Goal: Entertainment & Leisure: Consume media (video, audio)

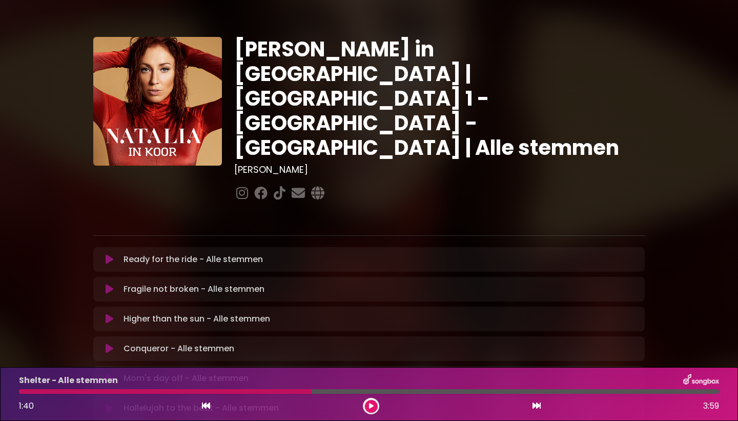
scroll to position [173, 0]
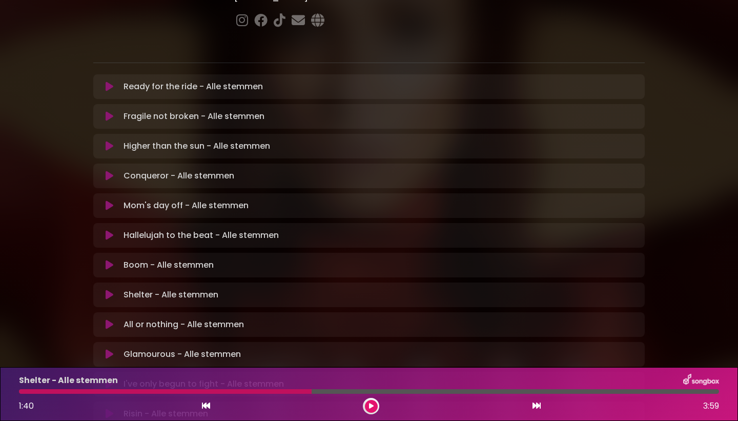
click at [110, 379] on icon at bounding box center [110, 384] width 8 height 10
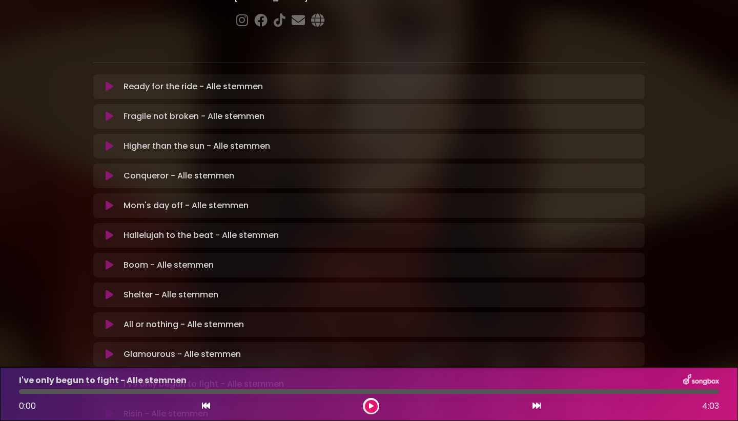
click at [110, 379] on icon at bounding box center [110, 384] width 8 height 10
click at [372, 404] on icon at bounding box center [371, 406] width 4 height 6
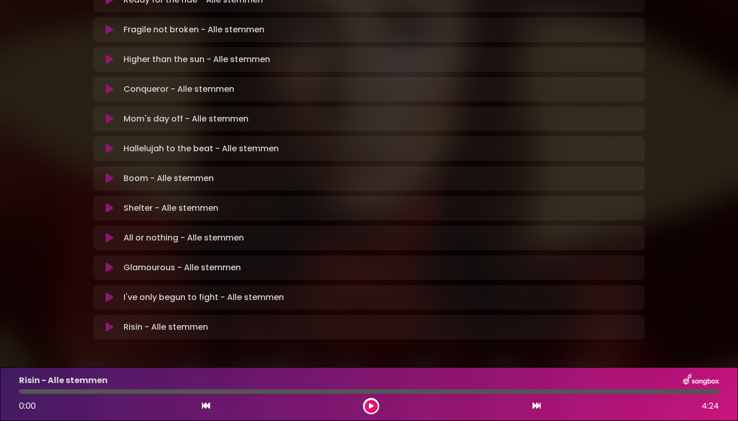
click at [106, 322] on icon at bounding box center [110, 327] width 8 height 10
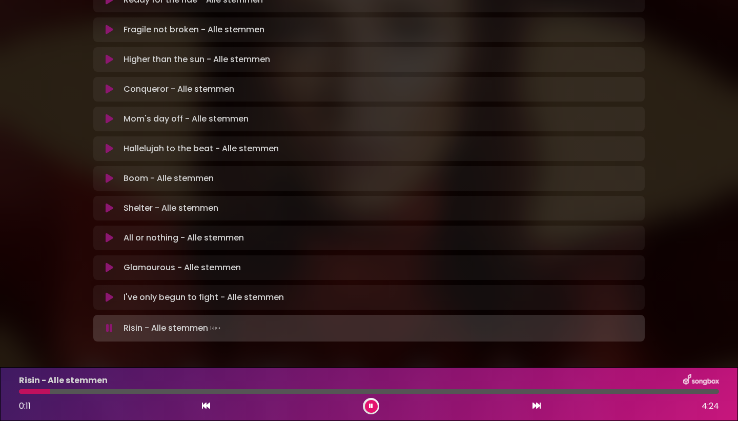
click at [110, 292] on icon at bounding box center [110, 297] width 8 height 10
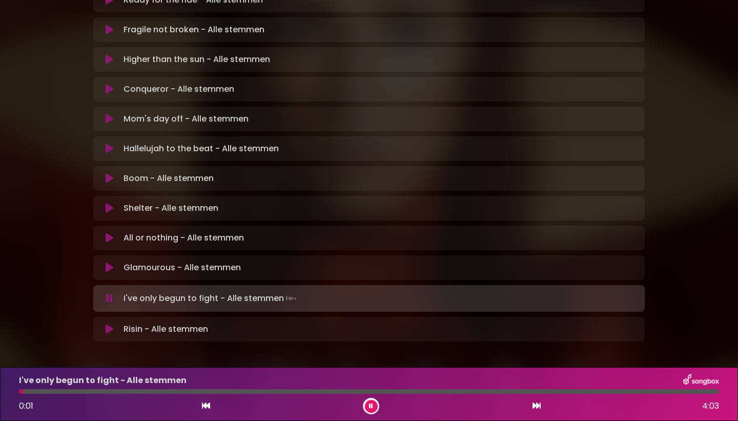
click at [106, 324] on icon at bounding box center [110, 329] width 8 height 10
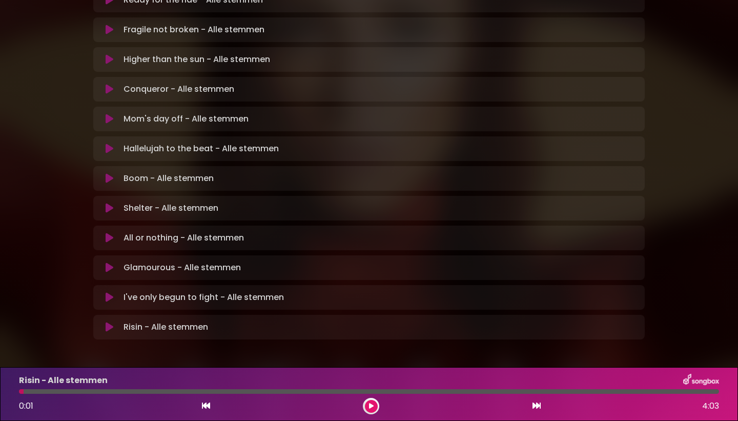
click at [106, 322] on icon at bounding box center [110, 327] width 8 height 10
click at [376, 403] on button at bounding box center [371, 406] width 13 height 13
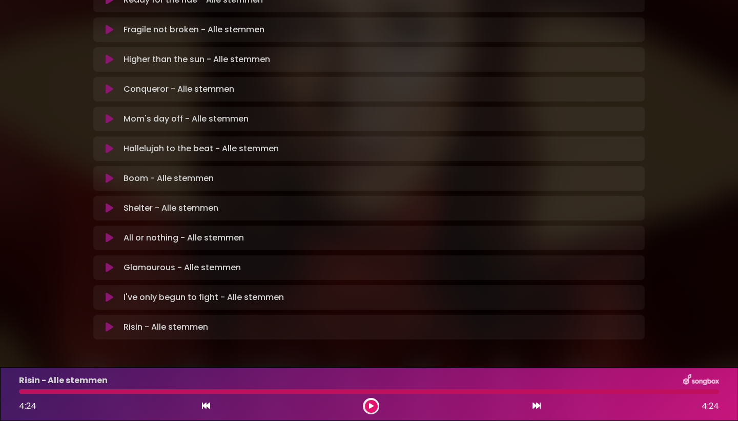
click at [369, 390] on div at bounding box center [369, 391] width 700 height 5
click at [369, 395] on div "Risin - Alle stemmen 4:24 4:24" at bounding box center [369, 394] width 713 height 41
click at [108, 322] on icon at bounding box center [110, 327] width 8 height 10
click at [271, 390] on div at bounding box center [369, 391] width 700 height 5
click at [263, 394] on div "Risin - Alle stemmen 4:24 4:24" at bounding box center [369, 394] width 713 height 41
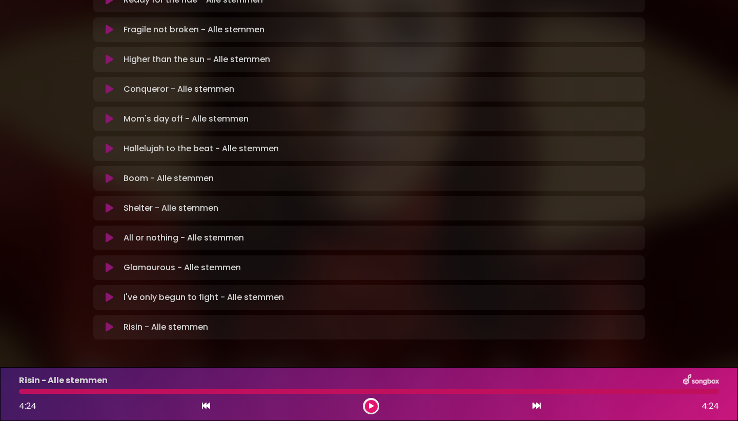
click at [138, 285] on div "I've only begun to fight - Alle stemmen Loading Track... Your Feedback Name" at bounding box center [369, 297] width 552 height 25
click at [108, 292] on icon at bounding box center [110, 297] width 8 height 10
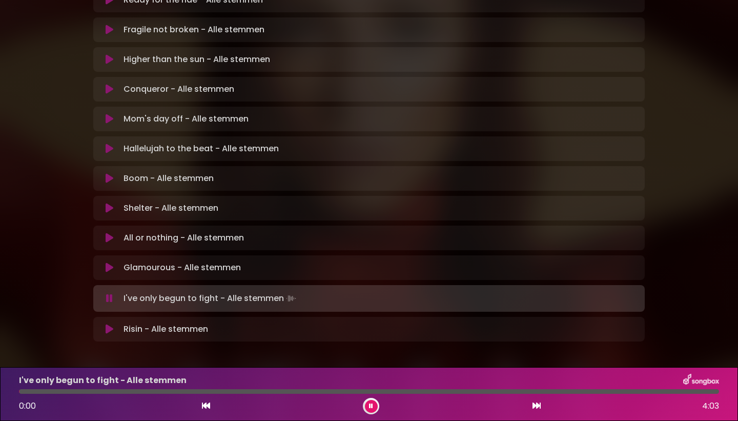
click at [108, 324] on icon at bounding box center [110, 329] width 8 height 10
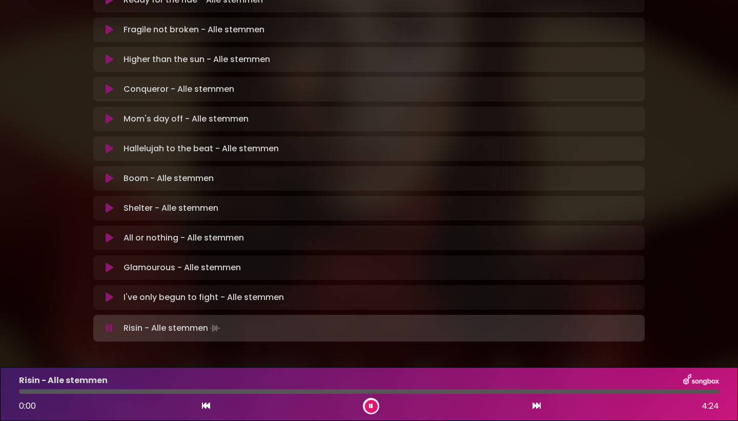
click at [256, 391] on div at bounding box center [369, 391] width 700 height 5
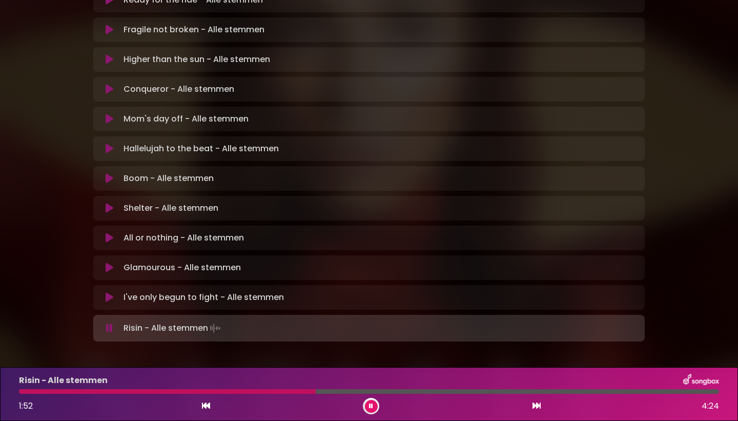
click at [276, 391] on div at bounding box center [167, 391] width 297 height 5
click at [374, 406] on button at bounding box center [371, 406] width 13 height 13
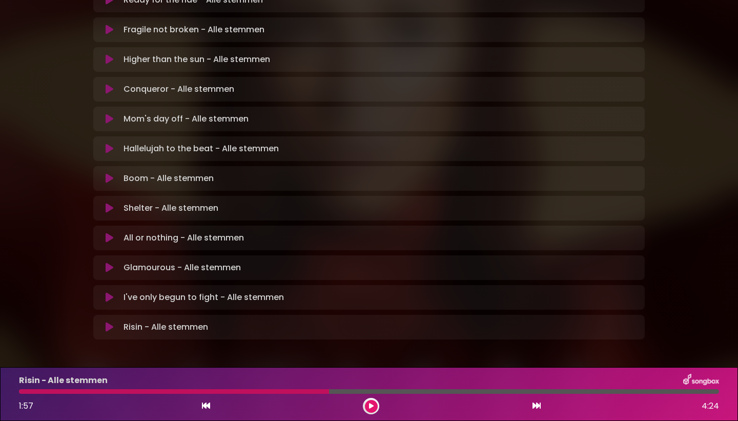
click at [372, 406] on icon at bounding box center [371, 406] width 5 height 6
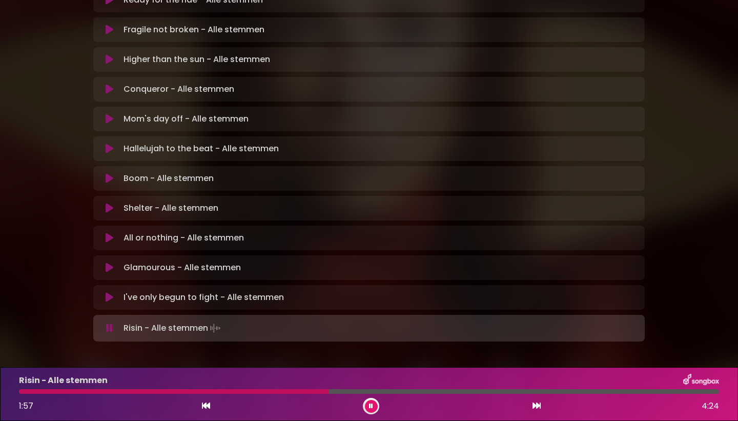
click at [284, 394] on div "Risin - Alle stemmen 1:57 4:24" at bounding box center [369, 394] width 713 height 41
click at [375, 408] on button at bounding box center [371, 406] width 13 height 13
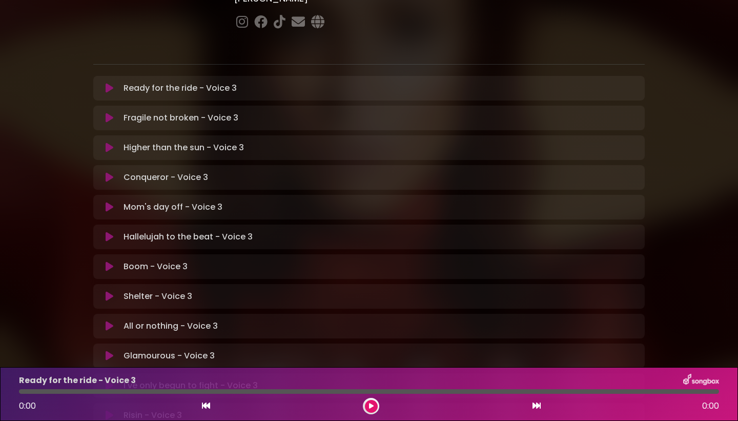
scroll to position [259, 0]
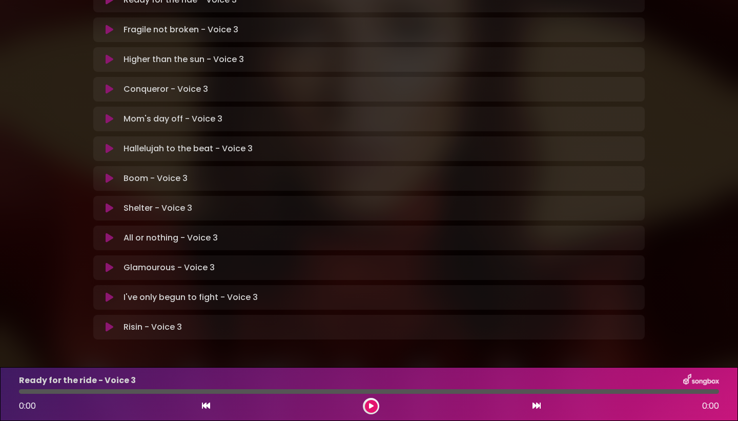
click at [110, 322] on icon at bounding box center [110, 327] width 8 height 10
click at [320, 389] on div at bounding box center [369, 391] width 700 height 5
click at [312, 389] on div at bounding box center [369, 391] width 700 height 5
click at [371, 405] on icon at bounding box center [371, 406] width 5 height 6
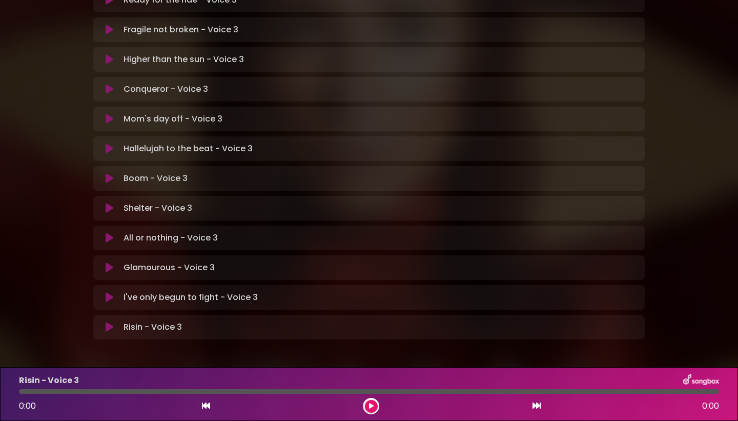
click at [109, 56] on div "Natalia in Koor | Antwerpen 1 - Gent - Leuven | Voice 3 Hans Primusz ×" at bounding box center [369, 60] width 564 height 567
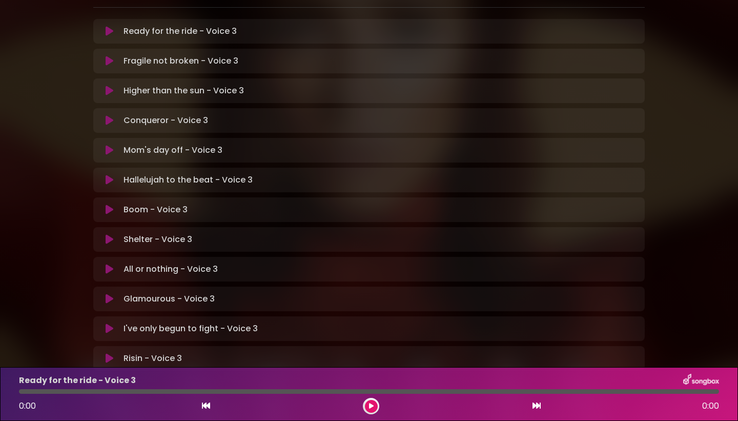
scroll to position [259, 0]
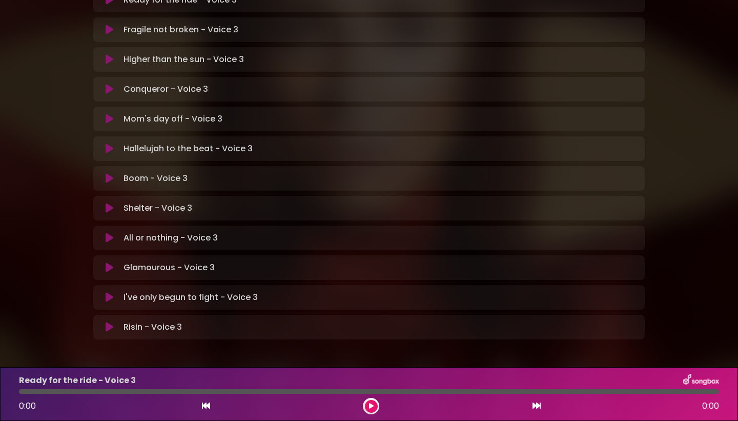
click at [110, 322] on icon at bounding box center [110, 327] width 8 height 10
click at [148, 388] on div "Risin - Voice 3 0:00 0:00" at bounding box center [369, 394] width 713 height 41
click at [374, 401] on button at bounding box center [371, 406] width 13 height 13
click at [371, 406] on icon at bounding box center [371, 406] width 5 height 6
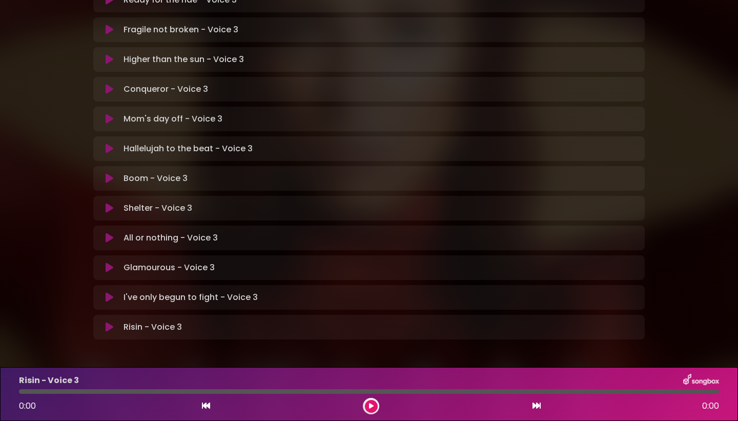
click at [371, 406] on icon at bounding box center [371, 406] width 5 height 6
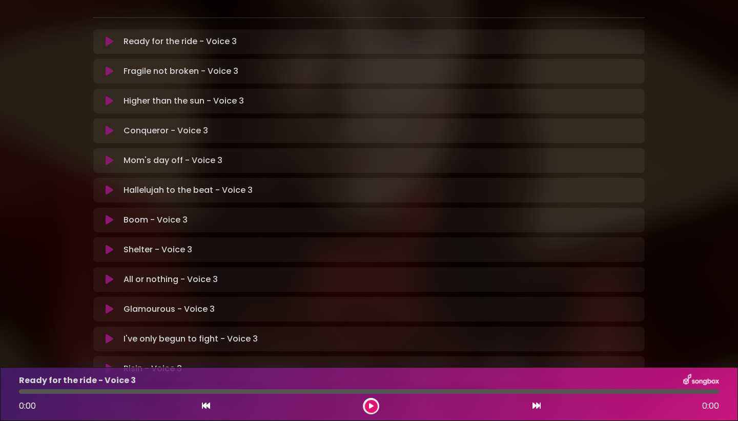
scroll to position [220, 0]
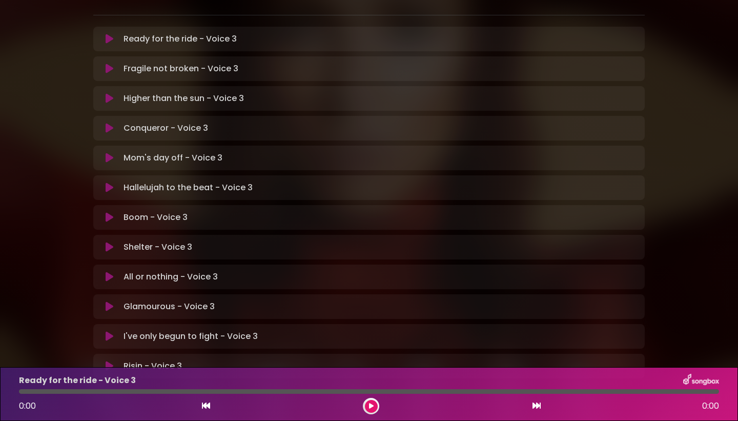
click at [110, 361] on icon at bounding box center [110, 366] width 8 height 10
click at [374, 406] on button at bounding box center [371, 406] width 13 height 13
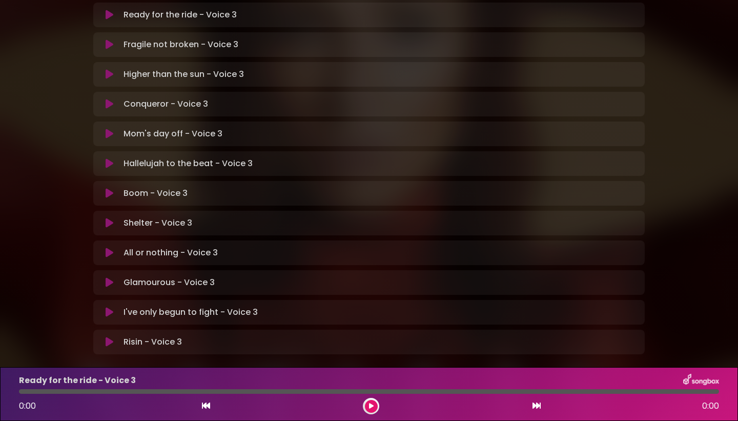
scroll to position [253, 0]
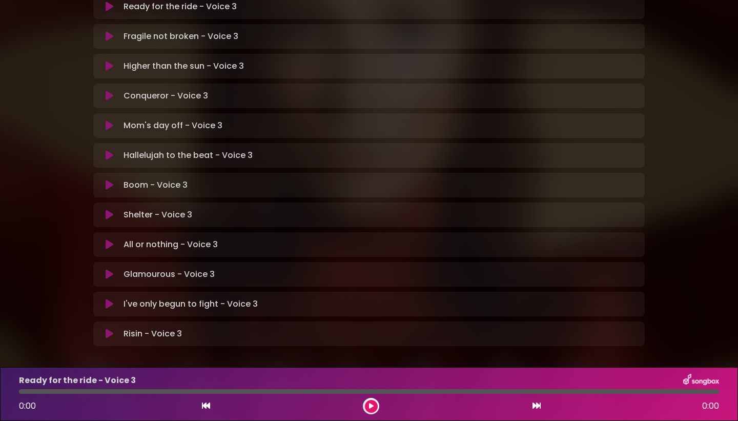
click at [108, 269] on icon at bounding box center [110, 274] width 8 height 10
click at [106, 329] on icon at bounding box center [110, 334] width 8 height 10
click at [110, 329] on icon at bounding box center [110, 334] width 8 height 10
click at [370, 404] on icon at bounding box center [371, 406] width 5 height 6
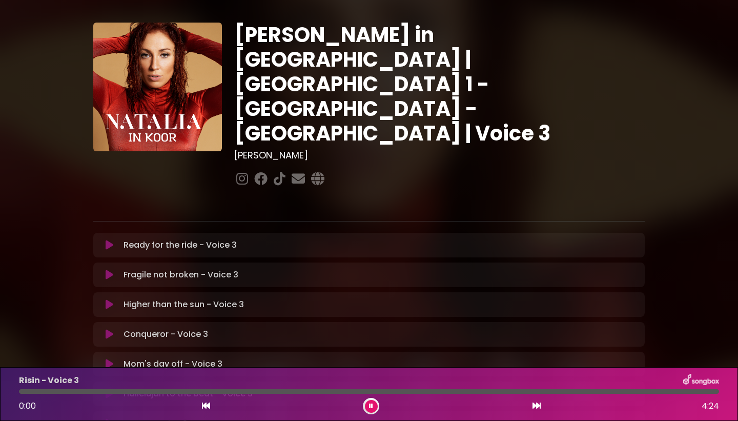
scroll to position [12, 0]
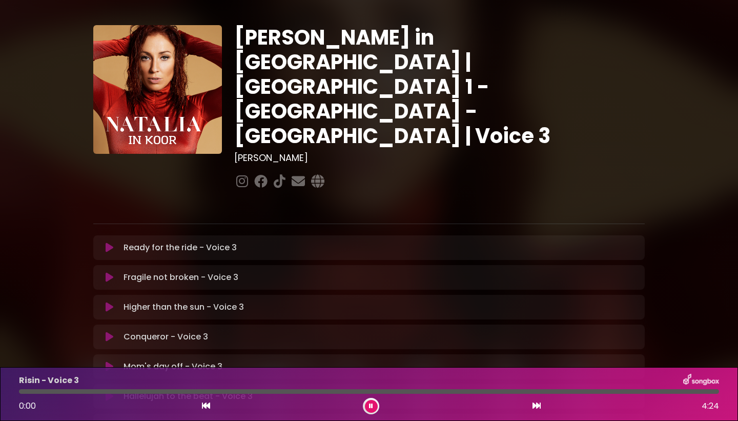
click at [109, 243] on icon at bounding box center [110, 248] width 8 height 10
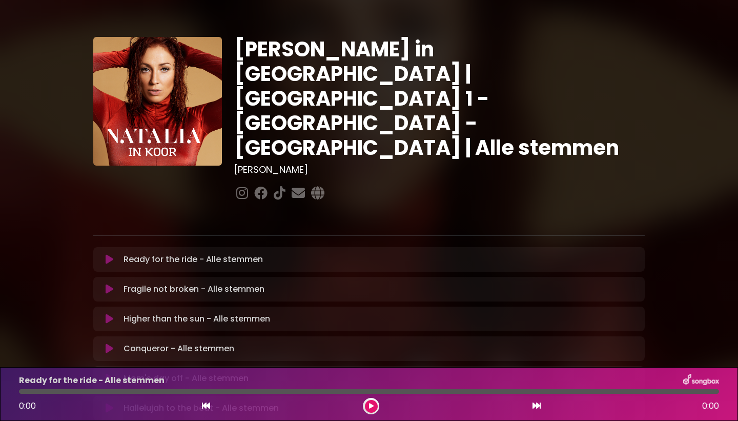
click at [112, 254] on icon at bounding box center [110, 259] width 8 height 10
click at [107, 254] on icon at bounding box center [110, 259] width 8 height 10
click at [372, 407] on icon at bounding box center [371, 406] width 5 height 6
